Goal: Check status

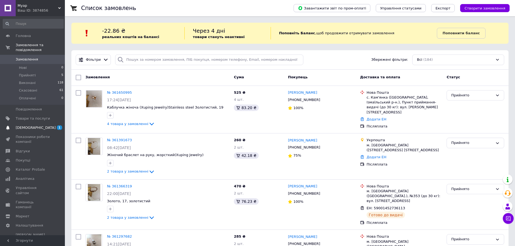
click at [30, 125] on span "[DEMOGRAPHIC_DATA]" at bounding box center [36, 127] width 40 height 5
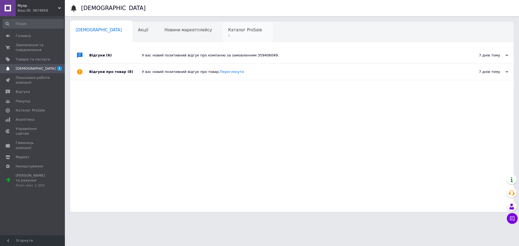
click at [228, 32] on span "Каталог ProSale" at bounding box center [245, 30] width 34 height 5
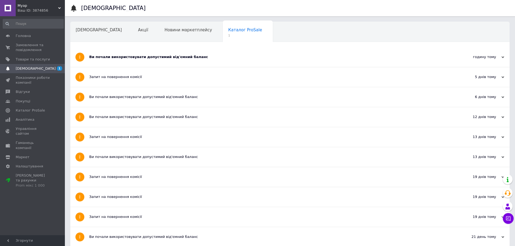
click at [144, 59] on div "Ви почали використовувати допустимий від'ємний баланс" at bounding box center [269, 57] width 361 height 5
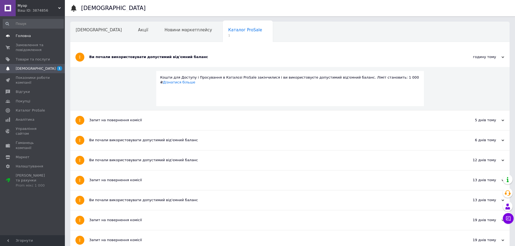
click at [25, 35] on span "Головна" at bounding box center [23, 36] width 15 height 5
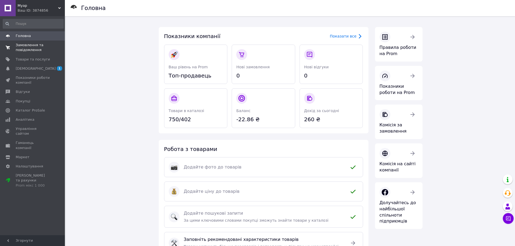
click at [30, 49] on span "Замовлення та повідомлення" at bounding box center [33, 48] width 34 height 10
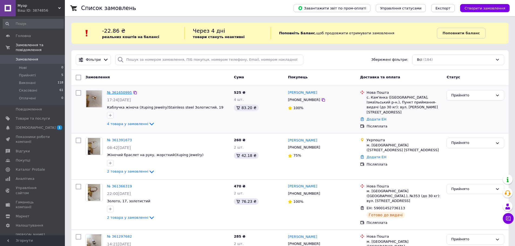
click at [116, 92] on link "№ 361650995" at bounding box center [119, 93] width 25 height 4
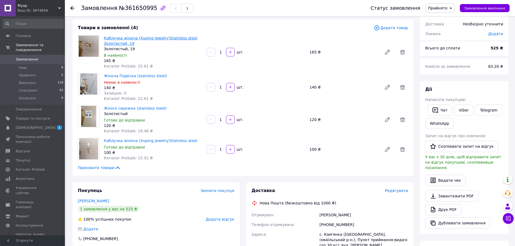
scroll to position [54, 0]
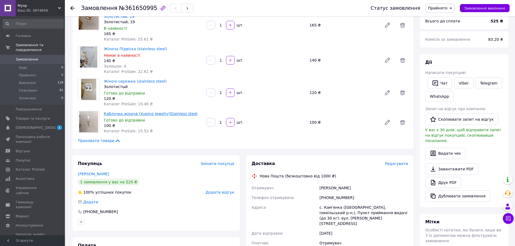
click at [116, 114] on link "Каблучка жiноча (Xuping Jewelry)Stainless steel" at bounding box center [151, 114] width 94 height 4
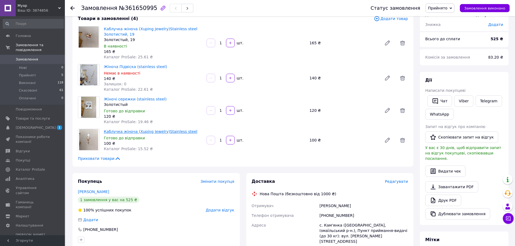
scroll to position [27, 0]
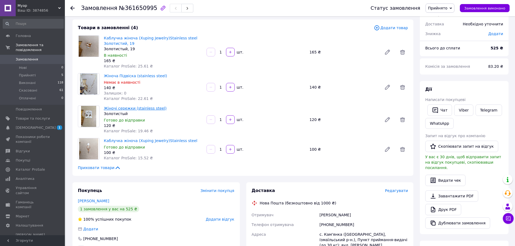
click at [120, 109] on link "Жіночі сережки (stainless steel)" at bounding box center [135, 108] width 63 height 4
click at [144, 40] on link "Каблучка жiноча (Xuping Jewelry)Stainless steel Золотистий, 19" at bounding box center [151, 41] width 94 height 10
click at [112, 42] on link "Каблучка жiноча (Xuping Jewelry)Stainless steel Золотистий, 19" at bounding box center [151, 41] width 94 height 10
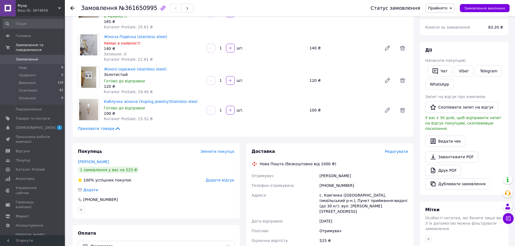
scroll to position [54, 0]
